Goal: Information Seeking & Learning: Learn about a topic

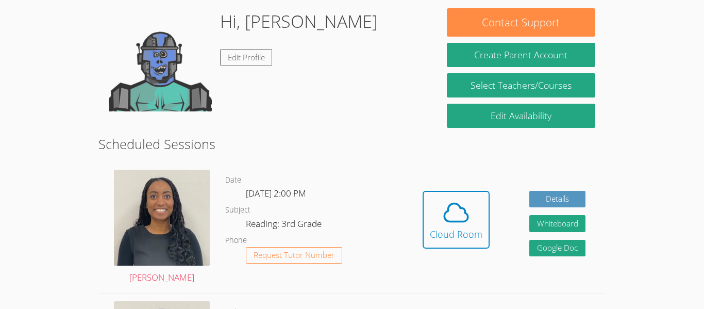
scroll to position [165, 0]
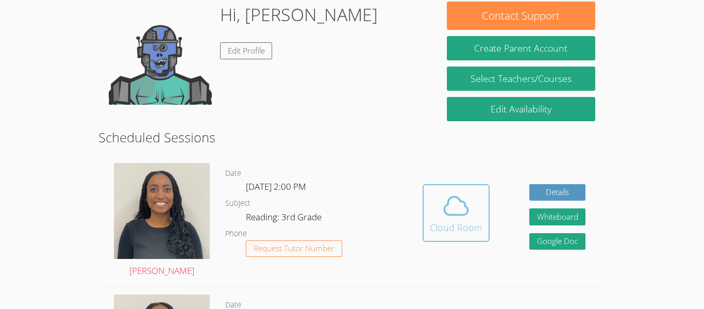
click at [460, 230] on div "Cloud Room" at bounding box center [456, 227] width 53 height 14
click at [443, 191] on icon at bounding box center [456, 205] width 29 height 29
click at [465, 218] on icon at bounding box center [456, 205] width 29 height 29
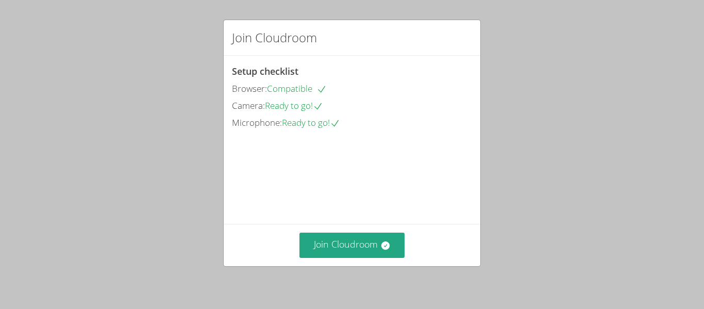
click at [349, 232] on div "Join Cloudroom" at bounding box center [352, 244] width 240 height 25
click at [352, 238] on button "Join Cloudroom" at bounding box center [352, 244] width 106 height 25
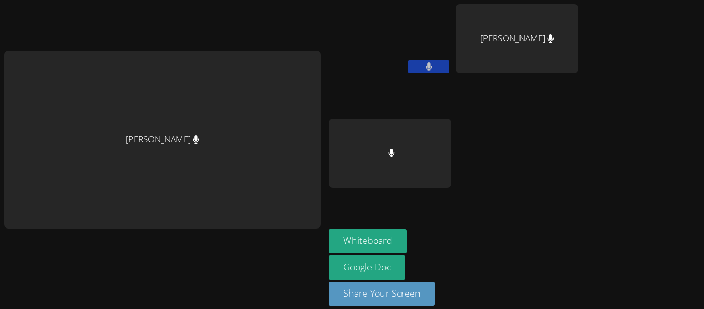
click at [433, 62] on button at bounding box center [428, 66] width 41 height 13
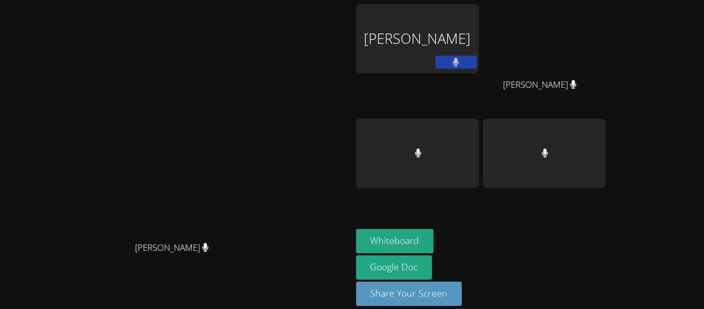
click at [433, 62] on div "[PERSON_NAME]" at bounding box center [417, 38] width 123 height 69
click at [477, 62] on button at bounding box center [455, 62] width 41 height 13
click at [477, 61] on button at bounding box center [455, 62] width 41 height 13
click at [479, 53] on div "[PERSON_NAME]" at bounding box center [417, 38] width 123 height 69
click at [479, 40] on div "BELINDA GOITIA" at bounding box center [417, 38] width 123 height 69
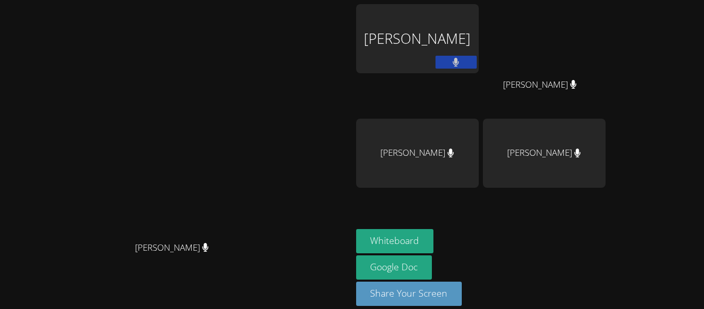
click at [479, 7] on div "BELINDA GOITIA" at bounding box center [417, 38] width 123 height 69
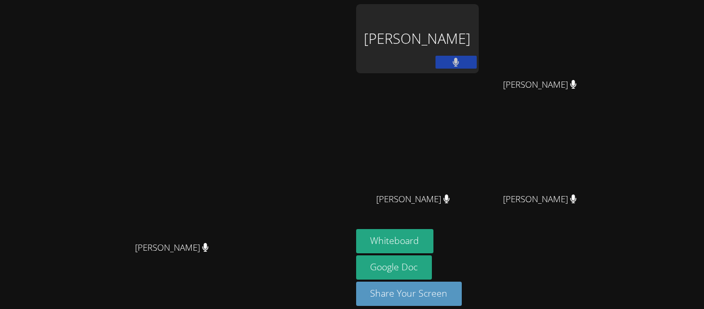
click at [479, 56] on div "BELINDA GOITIA" at bounding box center [417, 38] width 123 height 69
click at [477, 65] on button at bounding box center [455, 62] width 41 height 13
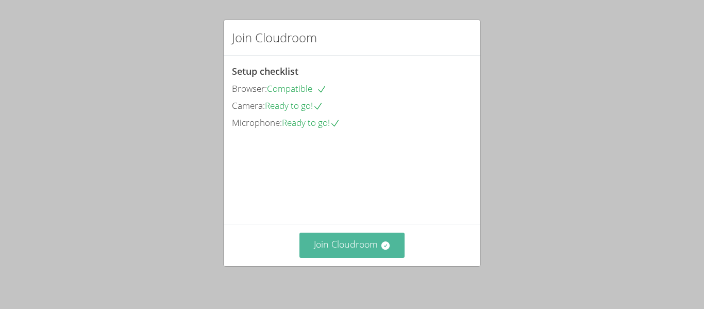
click at [380, 243] on icon at bounding box center [385, 245] width 10 height 10
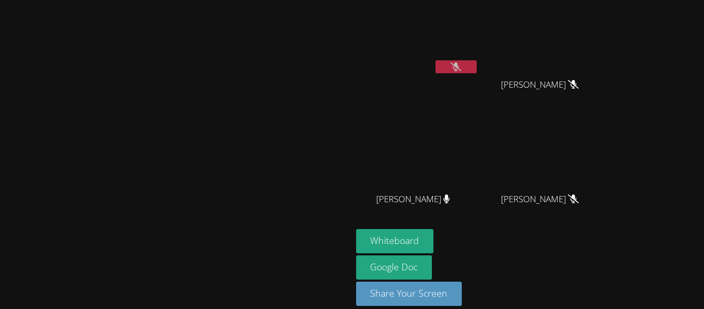
click at [98, 138] on video at bounding box center [175, 139] width 155 height 193
click at [98, 143] on video at bounding box center [175, 139] width 155 height 193
click at [98, 158] on video at bounding box center [175, 139] width 155 height 193
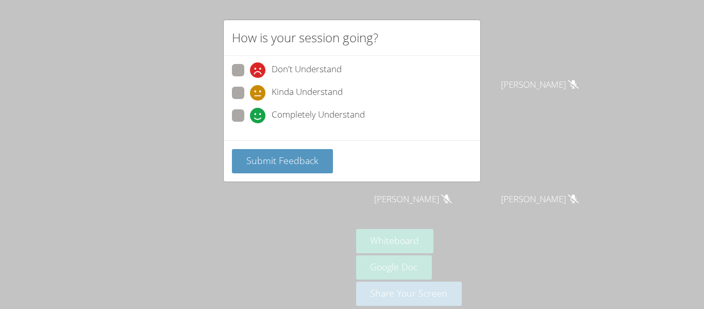
click at [300, 115] on span "Completely Understand" at bounding box center [318, 115] width 93 height 15
click at [259, 115] on input "Completely Understand" at bounding box center [254, 113] width 9 height 9
radio input "true"
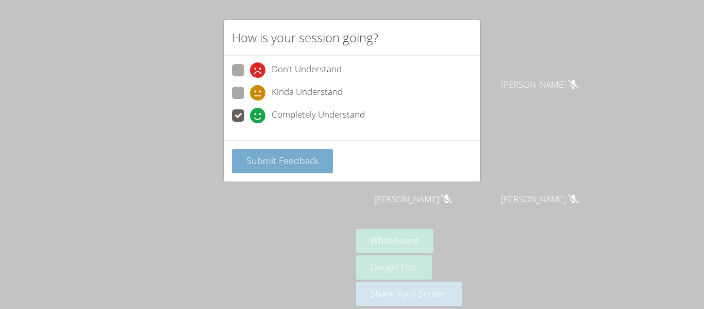
click at [269, 163] on span "Submit Feedback" at bounding box center [282, 160] width 72 height 12
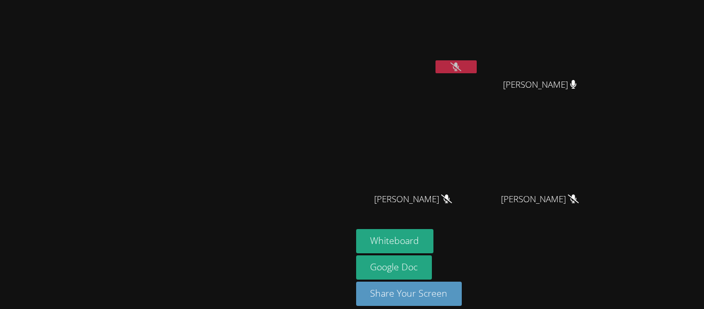
click at [253, 189] on video at bounding box center [175, 139] width 155 height 193
click at [477, 70] on button at bounding box center [455, 66] width 41 height 13
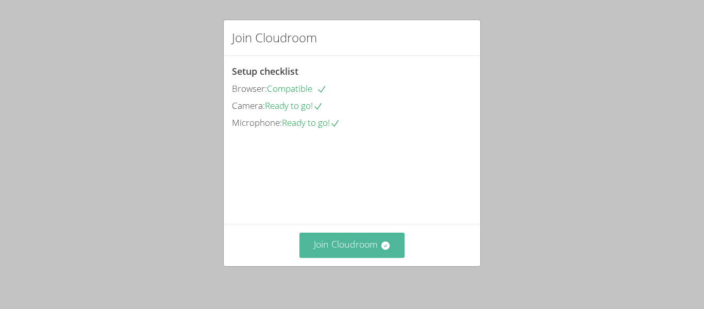
click at [392, 240] on button "Join Cloudroom" at bounding box center [352, 244] width 106 height 25
